Goal: Information Seeking & Learning: Learn about a topic

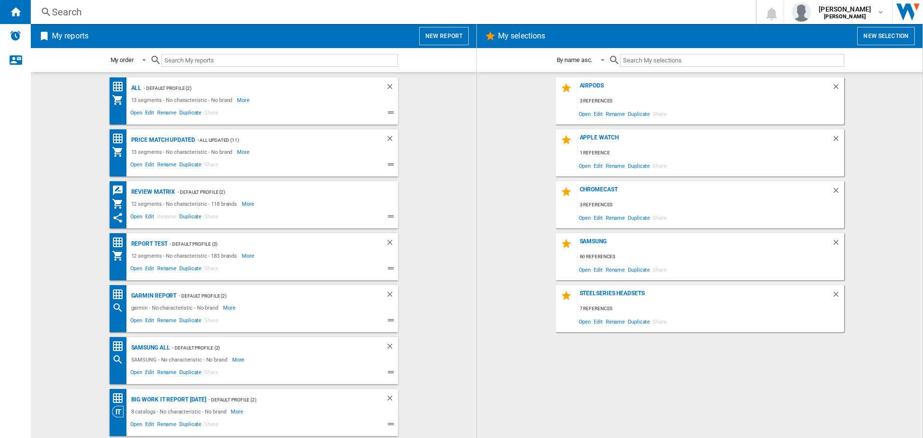
click at [101, 14] on div "Search" at bounding box center [391, 11] width 679 height 13
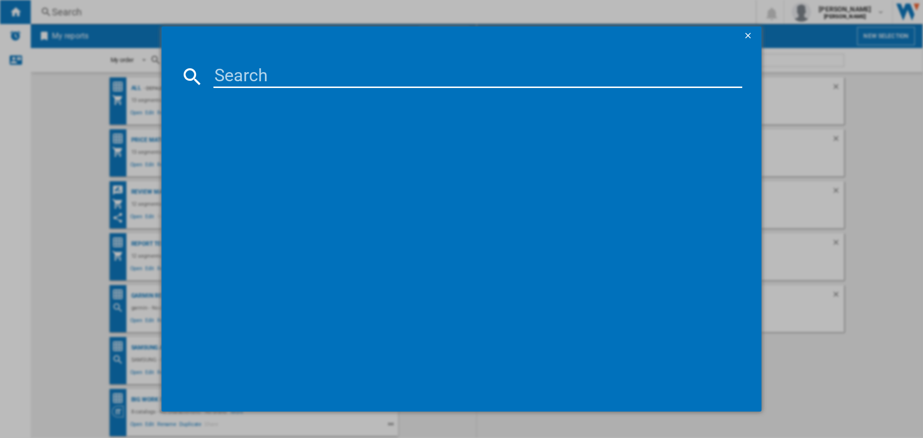
click at [335, 76] on input at bounding box center [477, 76] width 529 height 23
type input "airpods"
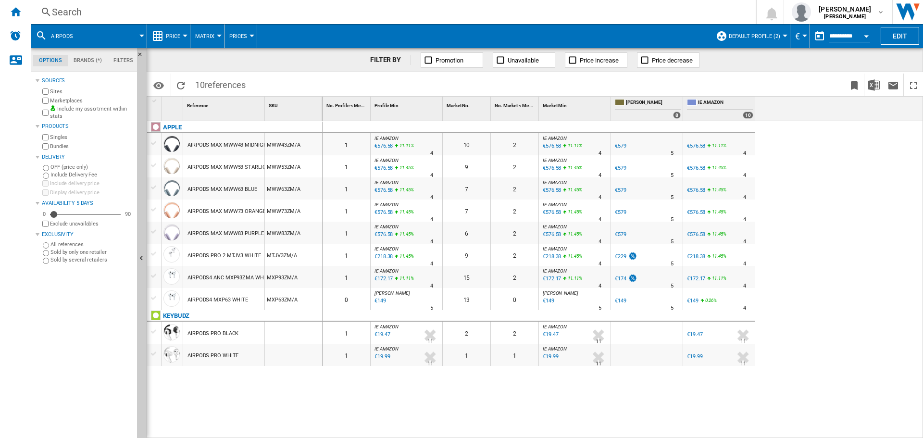
click at [389, 192] on div "€576.58" at bounding box center [383, 191] width 20 height 10
